Goal: Task Accomplishment & Management: Manage account settings

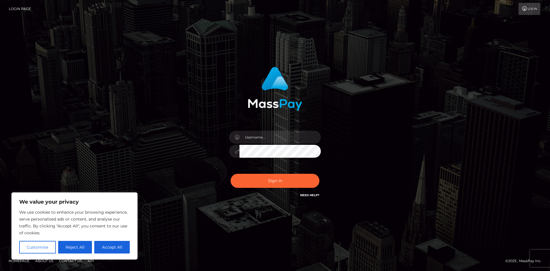
type input "[EMAIL_ADDRESS][DOMAIN_NAME]"
click at [162, 111] on div "[EMAIL_ADDRESS][DOMAIN_NAME]" at bounding box center [275, 135] width 327 height 146
click at [297, 183] on button "Sign in" at bounding box center [275, 181] width 89 height 14
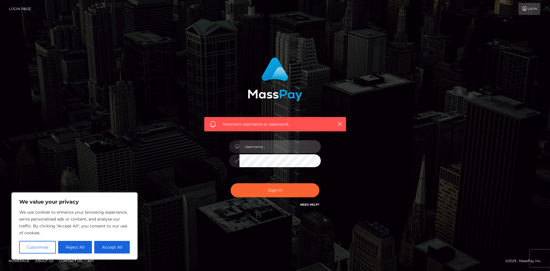
click at [273, 143] on input "text" at bounding box center [280, 146] width 81 height 13
type input "[EMAIL_ADDRESS][DOMAIN_NAME]"
click at [233, 162] on div at bounding box center [275, 159] width 92 height 11
click at [221, 158] on div "Incorrect username or password. britelitellctara@gmail.com" at bounding box center [275, 132] width 150 height 159
click at [263, 196] on button "Sign in" at bounding box center [275, 190] width 89 height 14
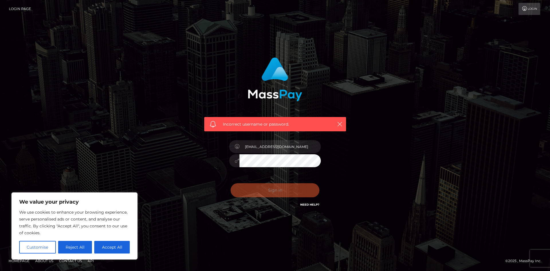
click at [266, 191] on button "Sign in" at bounding box center [275, 190] width 89 height 14
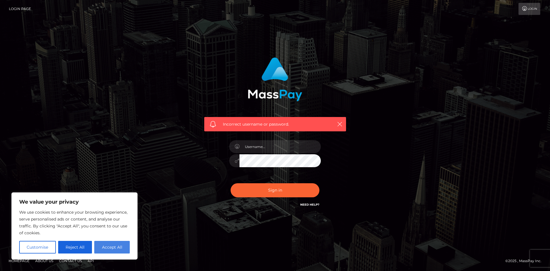
click at [111, 249] on button "Accept All" at bounding box center [112, 247] width 36 height 13
checkbox input "true"
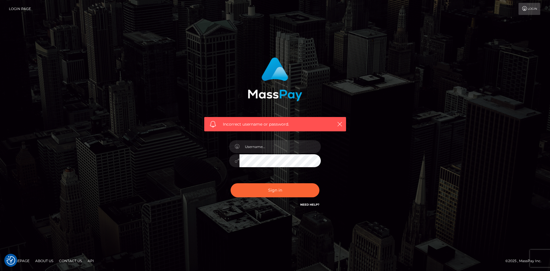
click at [149, 151] on div "Incorrect username or password." at bounding box center [275, 135] width 327 height 165
click at [273, 148] on input "text" at bounding box center [280, 146] width 81 height 13
click at [219, 162] on div "Incorrect username or password. 1988-07-25" at bounding box center [275, 132] width 150 height 159
click at [278, 144] on input "1988-07-25" at bounding box center [280, 146] width 81 height 13
type input "[EMAIL_ADDRESS][DOMAIN_NAME]"
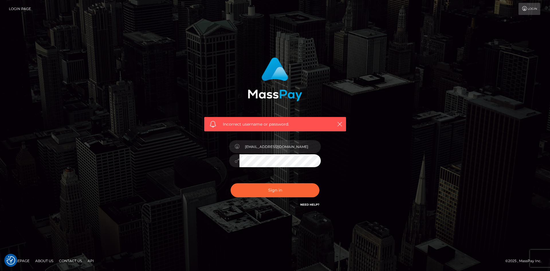
click at [206, 157] on div "Incorrect username or password. britelitellctara@gmail.com" at bounding box center [275, 132] width 150 height 159
click at [234, 162] on div at bounding box center [234, 160] width 10 height 13
click at [235, 162] on icon at bounding box center [237, 160] width 5 height 5
click at [260, 193] on button "Sign in" at bounding box center [275, 190] width 89 height 14
click at [526, 10] on icon at bounding box center [525, 8] width 6 height 5
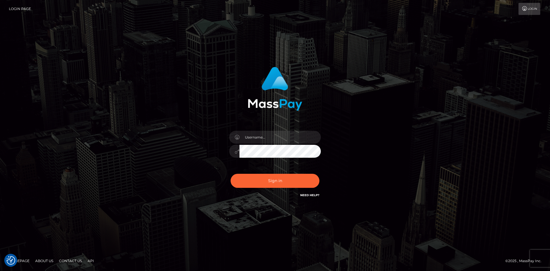
click at [534, 10] on link "Login" at bounding box center [530, 9] width 22 height 12
click at [271, 137] on input "text" at bounding box center [280, 137] width 81 height 13
type input "[EMAIL_ADDRESS][DOMAIN_NAME]"
click at [236, 154] on div at bounding box center [275, 150] width 92 height 11
